Goal: Information Seeking & Learning: Learn about a topic

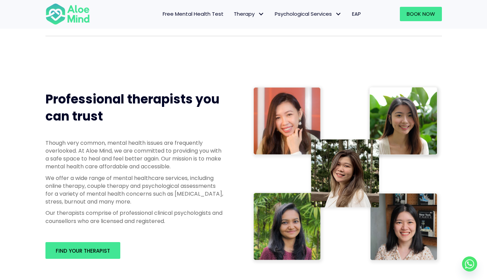
scroll to position [297, 0]
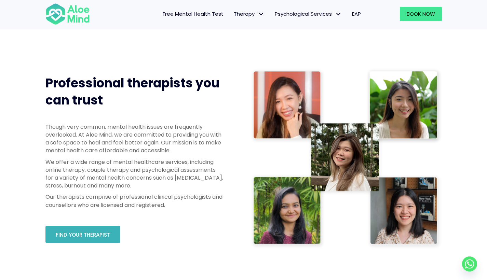
click at [83, 230] on link "Find your therapist" at bounding box center [82, 234] width 75 height 17
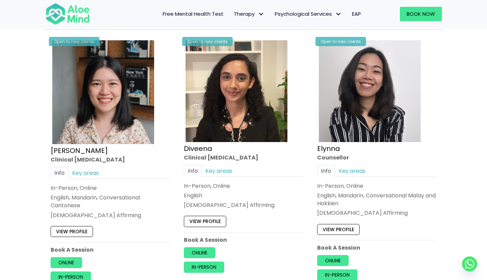
scroll to position [905, 0]
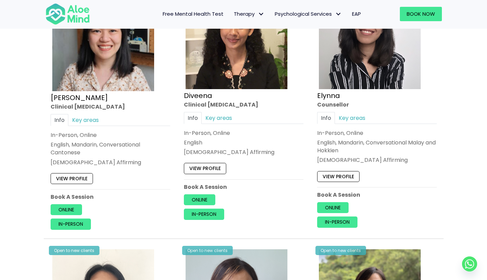
click at [214, 167] on link "View profile" at bounding box center [205, 168] width 42 height 11
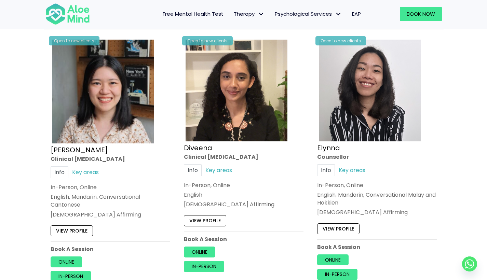
scroll to position [865, 0]
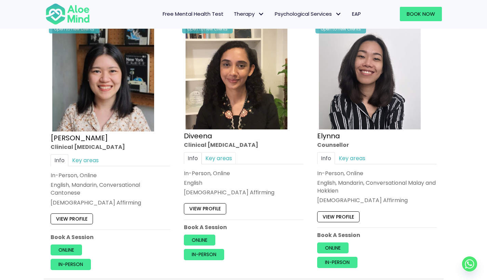
click at [223, 158] on link "Key areas" at bounding box center [219, 159] width 34 height 12
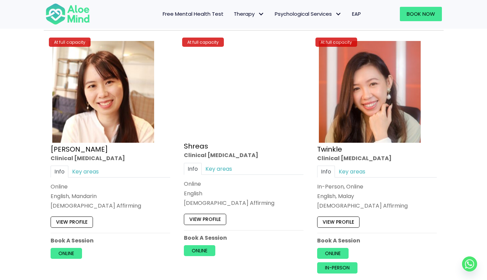
scroll to position [2407, 0]
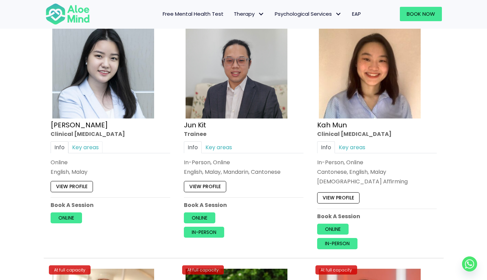
click at [85, 142] on link "Key areas" at bounding box center [85, 148] width 34 height 12
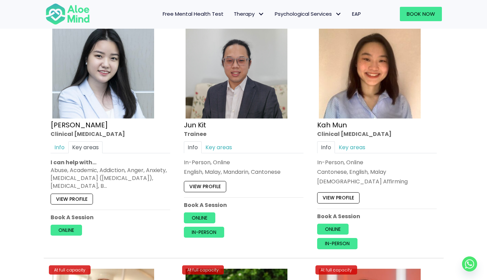
click at [80, 194] on link "View profile" at bounding box center [72, 199] width 42 height 11
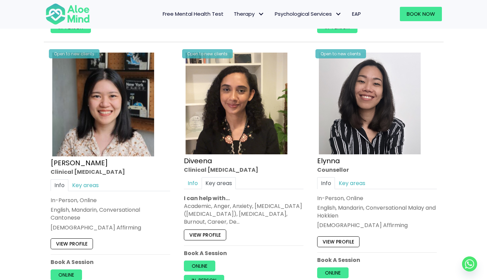
scroll to position [881, 0]
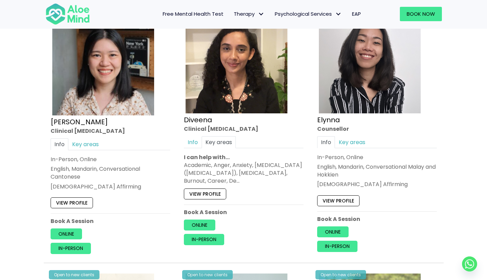
click at [214, 190] on link "View profile" at bounding box center [205, 193] width 42 height 11
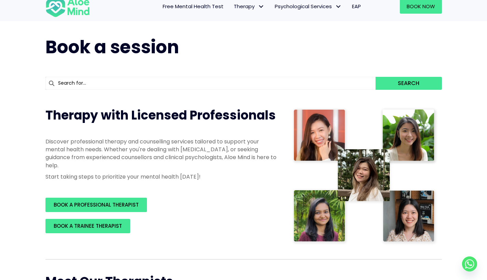
scroll to position [0, 0]
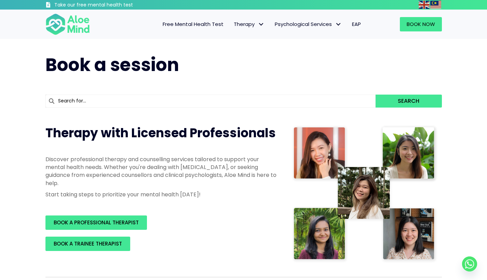
click at [80, 29] on img at bounding box center [67, 24] width 44 height 23
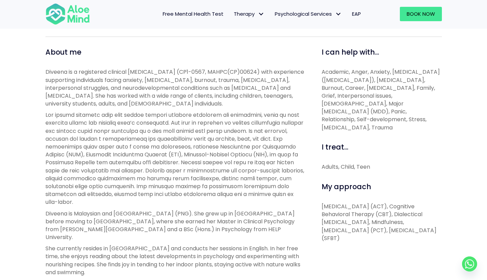
scroll to position [239, 0]
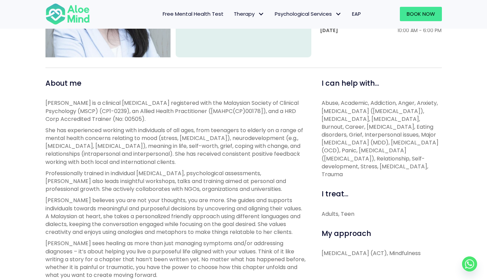
scroll to position [255, 0]
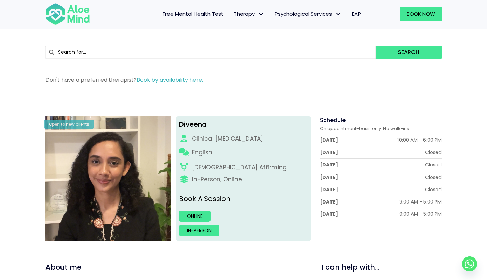
scroll to position [28, 0]
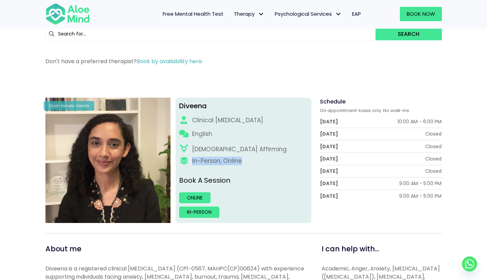
drag, startPoint x: 187, startPoint y: 160, endPoint x: 254, endPoint y: 160, distance: 67.0
click at [254, 160] on div "In-Person, Online" at bounding box center [243, 161] width 129 height 9
drag, startPoint x: 186, startPoint y: 114, endPoint x: 257, endPoint y: 115, distance: 71.1
click at [246, 115] on div "Diveena Clinical psychologist English LGBTQ Affirming In-Person, Online Book A …" at bounding box center [244, 160] width 136 height 125
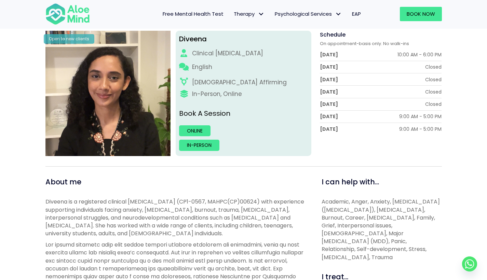
scroll to position [0, 0]
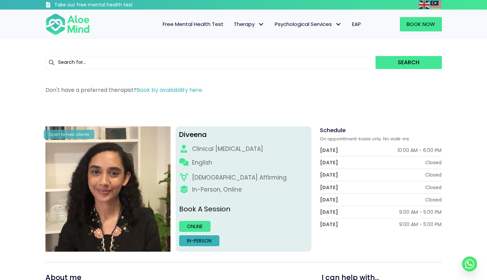
click at [211, 240] on link "In-person" at bounding box center [199, 241] width 40 height 11
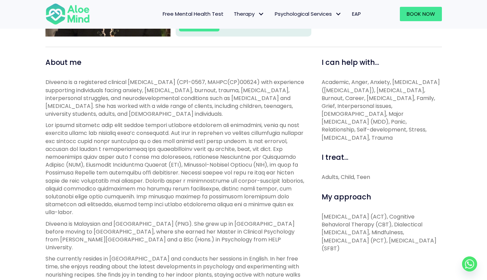
scroll to position [360, 0]
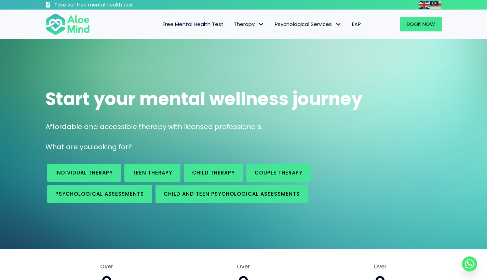
click at [353, 25] on span "EAP" at bounding box center [356, 24] width 9 height 7
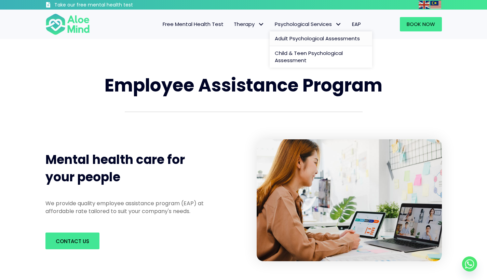
click at [315, 37] on span "Adult Psychological Assessments" at bounding box center [317, 38] width 85 height 7
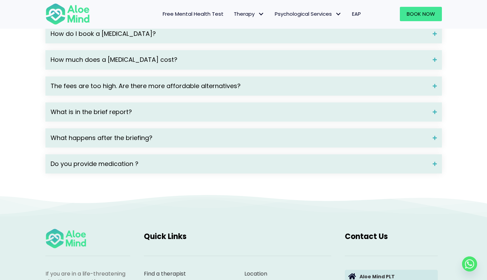
scroll to position [1229, 0]
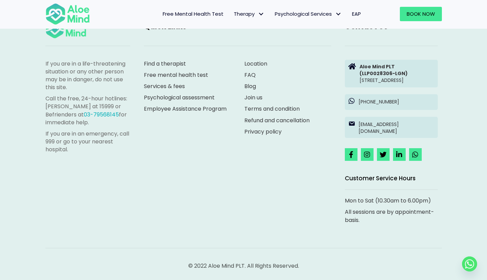
click at [270, 105] on link "Terms and condition" at bounding box center [271, 109] width 55 height 8
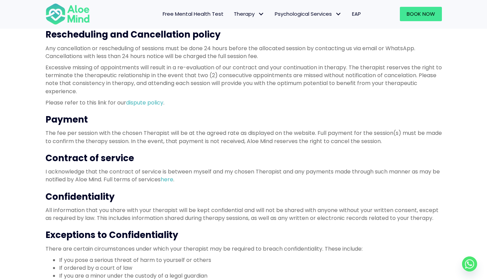
scroll to position [210, 0]
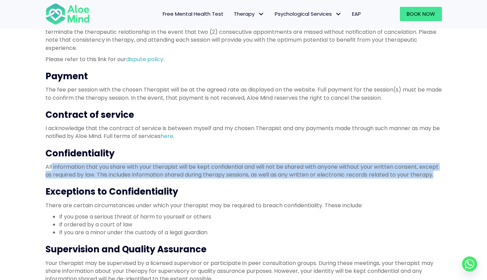
drag, startPoint x: 54, startPoint y: 163, endPoint x: 440, endPoint y: 172, distance: 386.1
click at [440, 172] on p "All information that you share with your therapist will be kept confidential an…" at bounding box center [243, 171] width 397 height 16
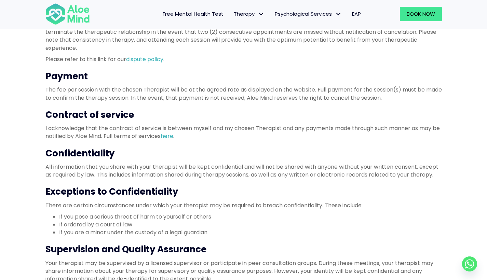
click at [384, 148] on h3 "Confidentiality" at bounding box center [243, 153] width 397 height 12
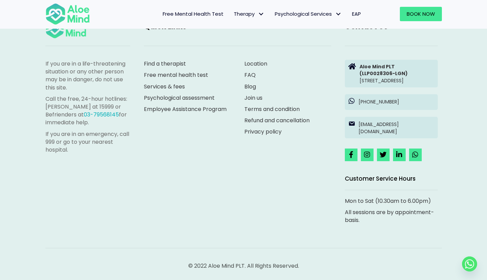
scroll to position [583, 0]
click at [252, 71] on link "FAQ" at bounding box center [249, 75] width 11 height 8
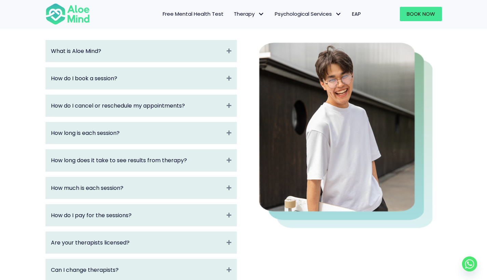
scroll to position [101, 0]
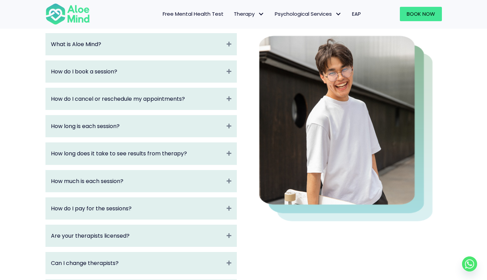
click at [199, 146] on div "How long does it take to see results from therapy? Expand" at bounding box center [141, 154] width 191 height 22
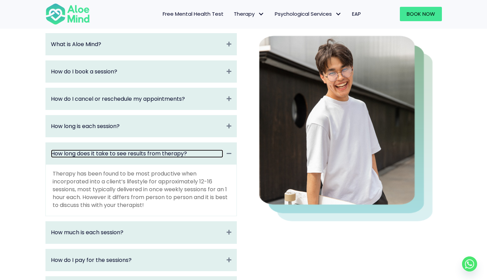
click at [192, 151] on link "How long does it take to see results from therapy?" at bounding box center [137, 154] width 172 height 8
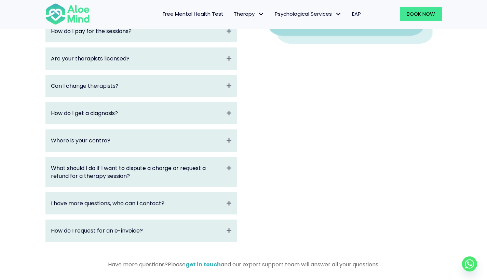
scroll to position [285, 0]
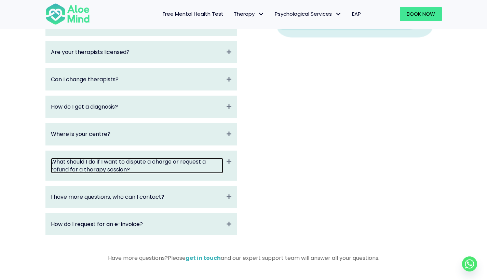
click at [180, 161] on link "What should I do if I want to dispute a charge or request a refund for a therap…" at bounding box center [137, 166] width 172 height 16
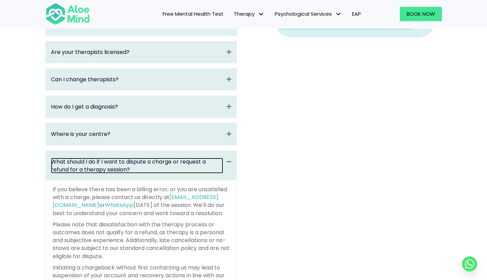
click at [180, 161] on link "What should I do if I want to dispute a charge or request a refund for a therap…" at bounding box center [137, 166] width 172 height 16
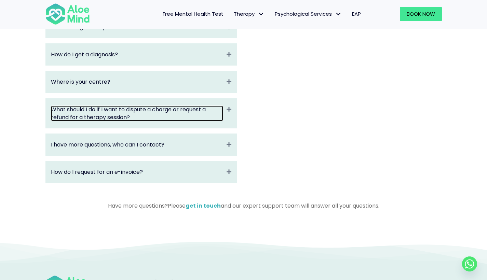
scroll to position [380, 0]
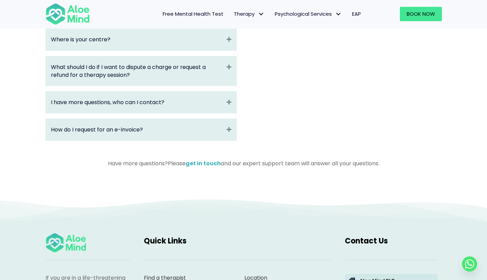
drag, startPoint x: 161, startPoint y: 135, endPoint x: 169, endPoint y: 134, distance: 7.6
click at [161, 135] on div "How do I request for an e-invoice? Expand" at bounding box center [141, 130] width 191 height 22
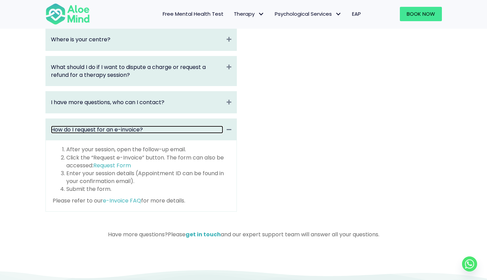
click at [205, 131] on link "How do I request for an e-invoice?" at bounding box center [137, 130] width 172 height 8
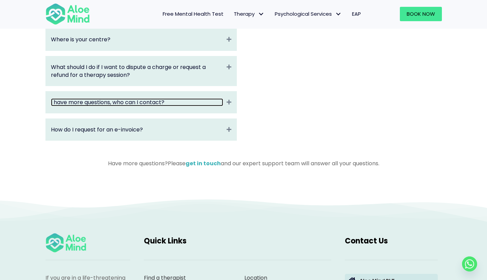
click at [164, 105] on link "I have more questions, who can I contact?" at bounding box center [137, 102] width 172 height 8
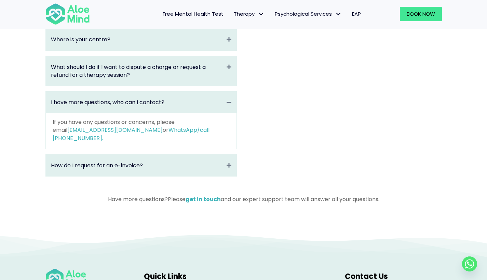
click at [190, 155] on div "How do I request for an e-invoice? Expand" at bounding box center [141, 166] width 191 height 22
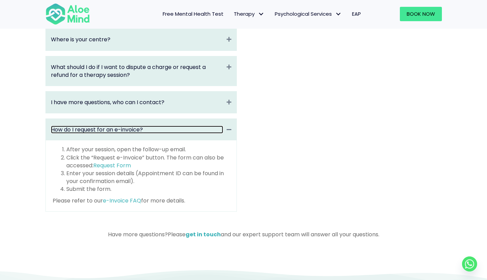
click at [216, 130] on link "How do I request for an e-invoice?" at bounding box center [137, 130] width 172 height 8
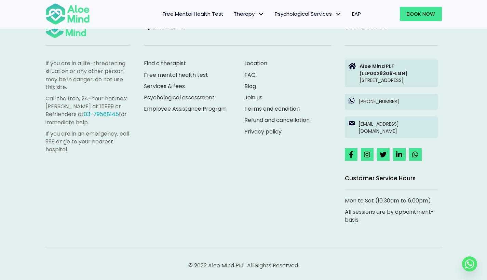
scroll to position [600, 0]
click at [278, 128] on link "Privacy policy" at bounding box center [262, 132] width 37 height 8
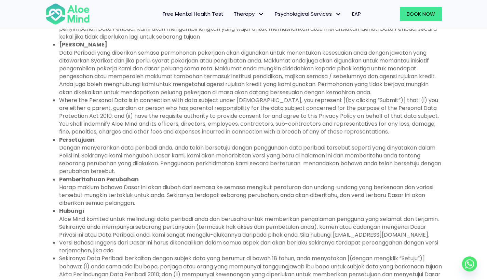
scroll to position [2410, 0]
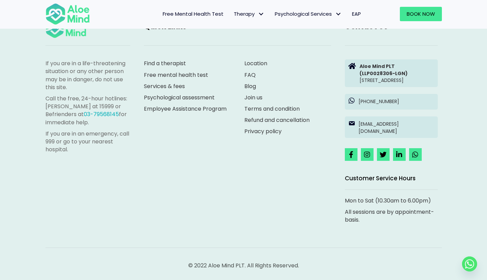
click at [287, 105] on link "Terms and condition" at bounding box center [271, 109] width 55 height 8
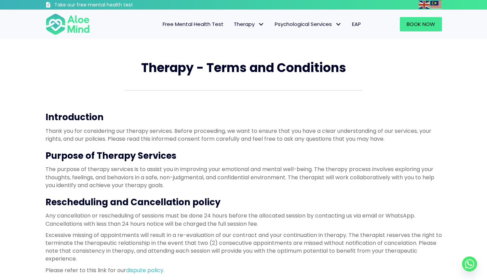
click at [67, 20] on img at bounding box center [67, 24] width 44 height 23
